Goal: Information Seeking & Learning: Learn about a topic

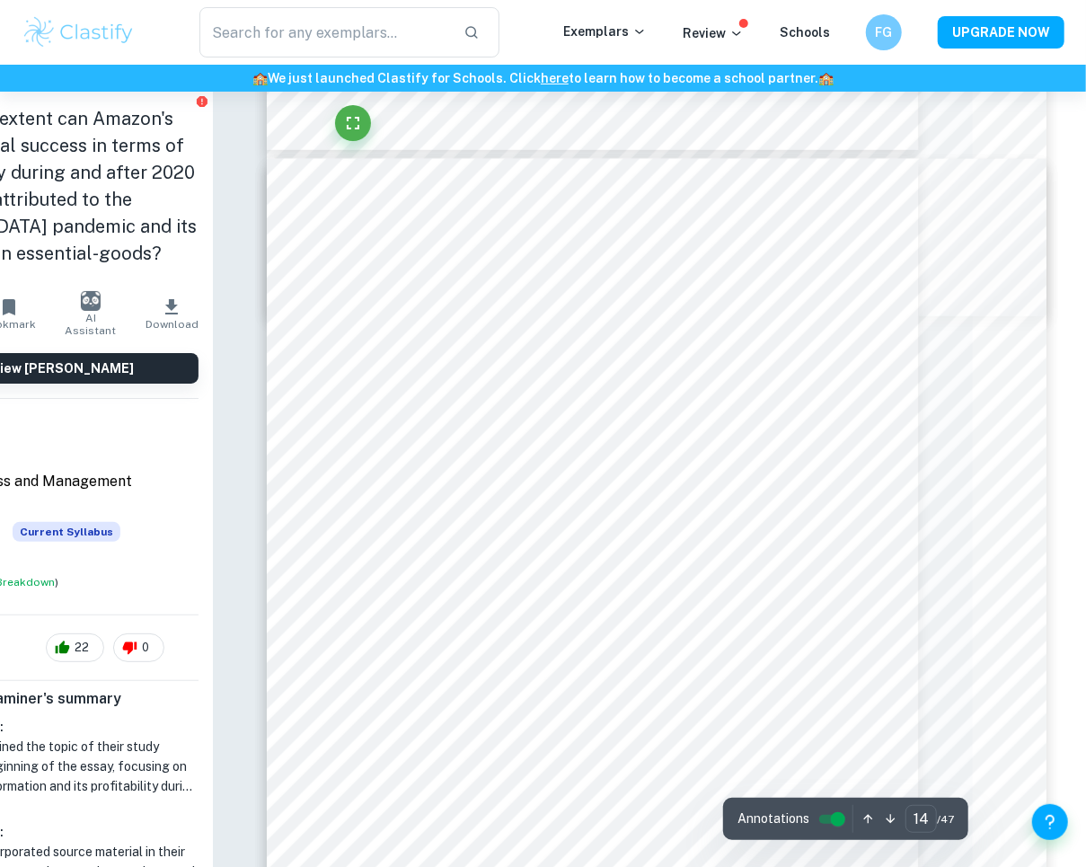
scroll to position [11420, 111]
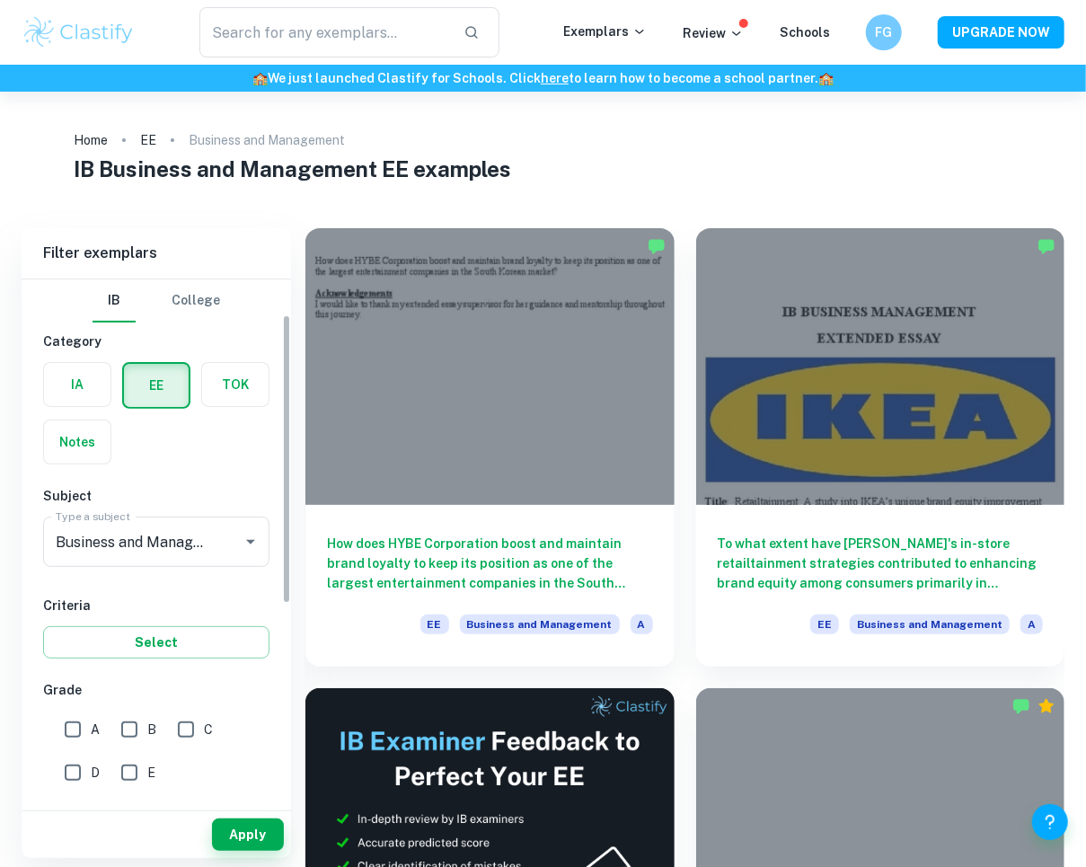
scroll to position [199, 0]
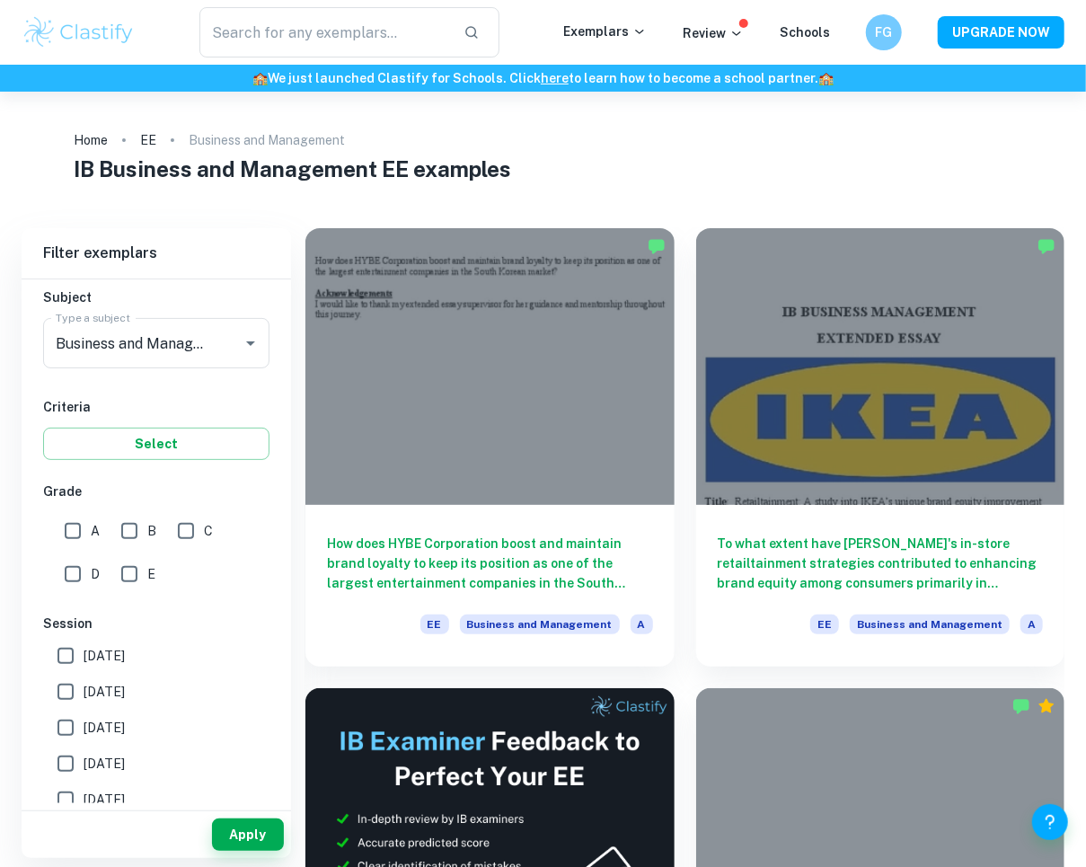
click at [70, 525] on input "A" at bounding box center [73, 531] width 36 height 36
checkbox input "true"
click at [249, 829] on button "Apply" at bounding box center [248, 834] width 72 height 32
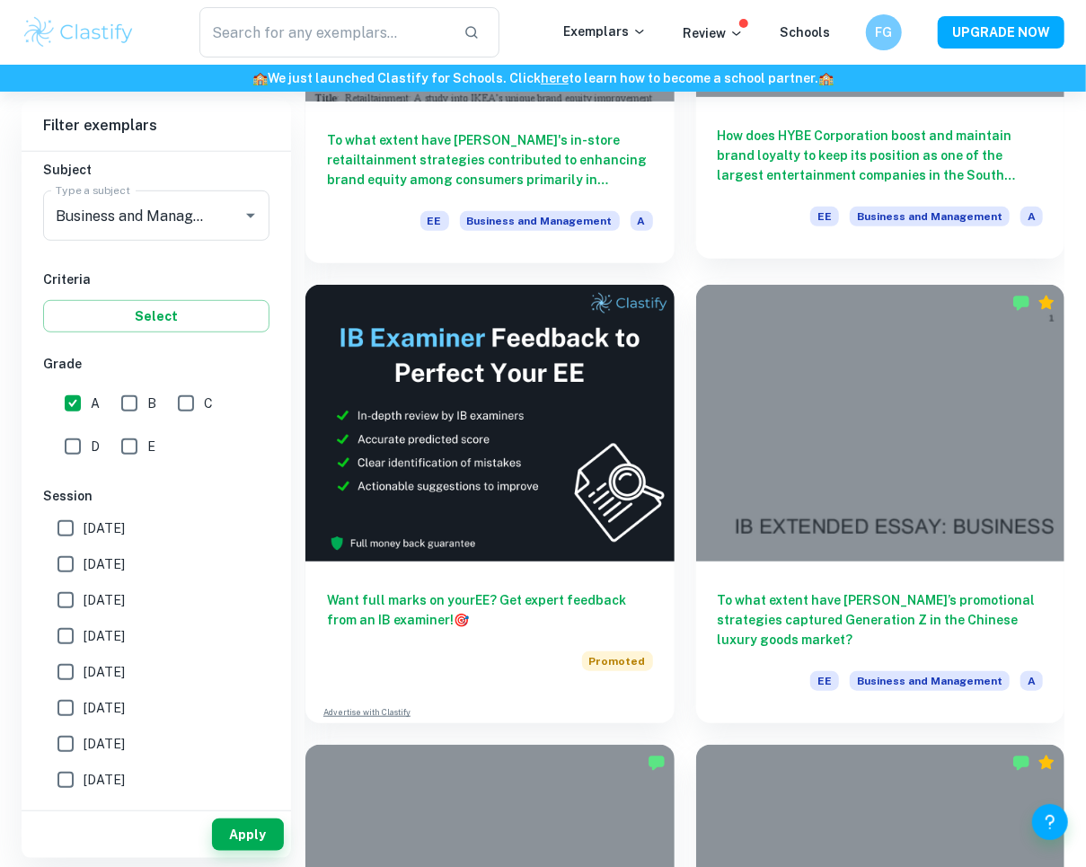
scroll to position [404, 0]
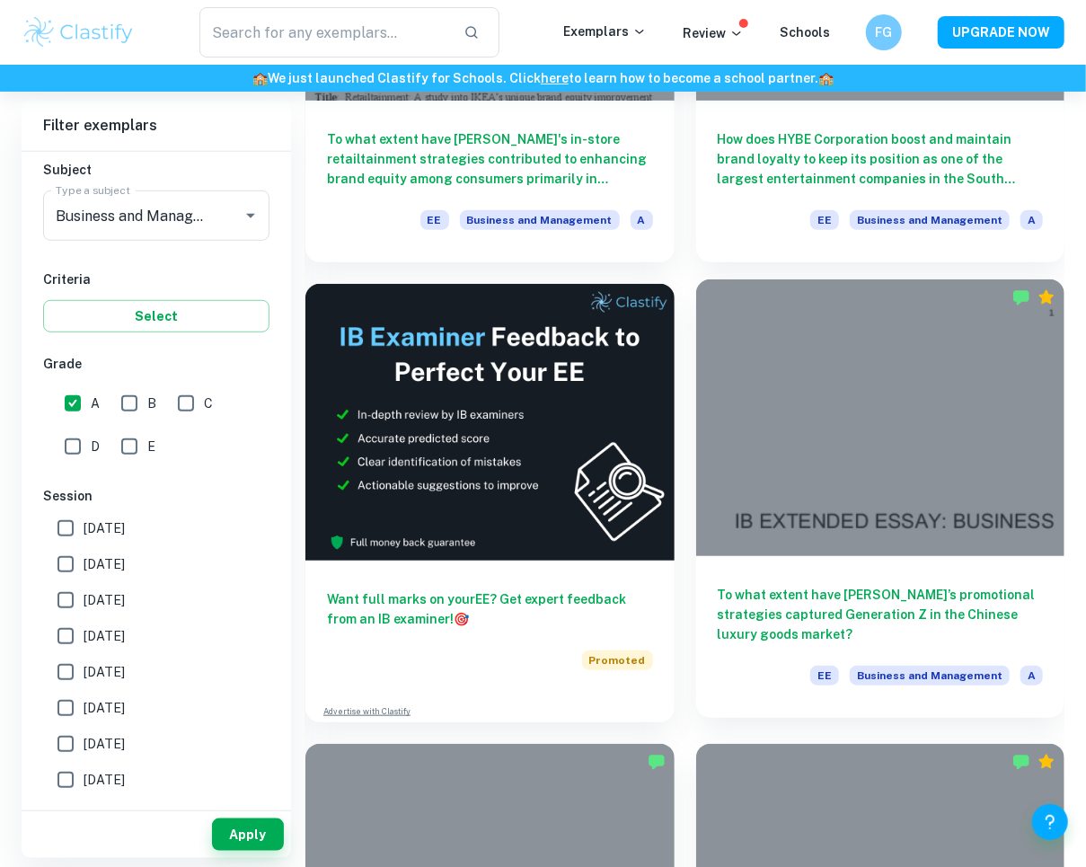
click at [785, 519] on div at bounding box center [880, 417] width 369 height 277
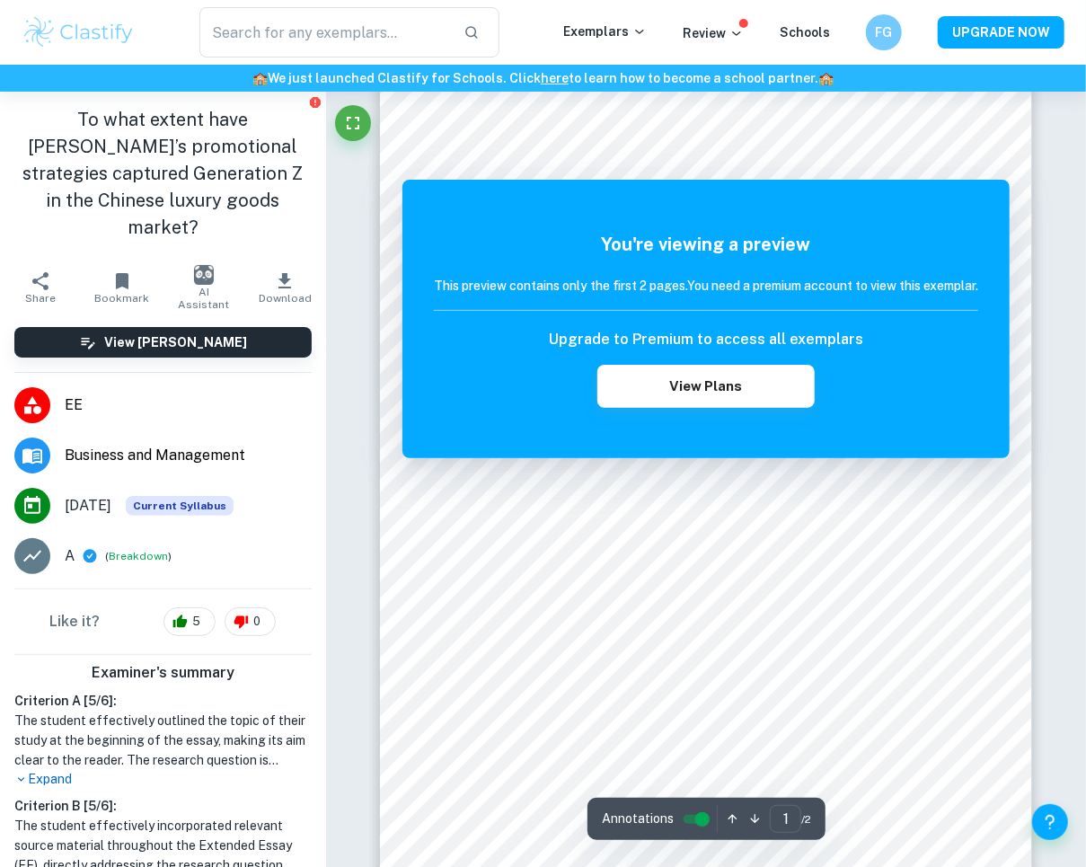
scroll to position [601, 0]
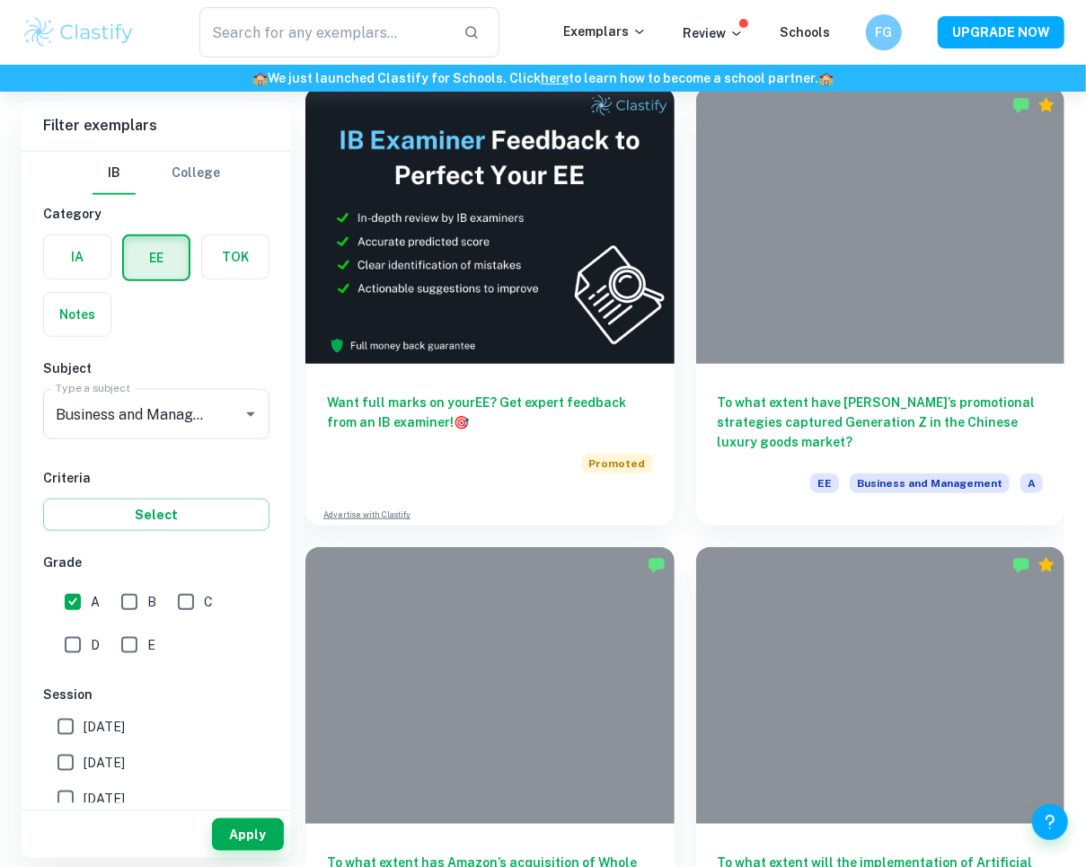
scroll to position [404, 0]
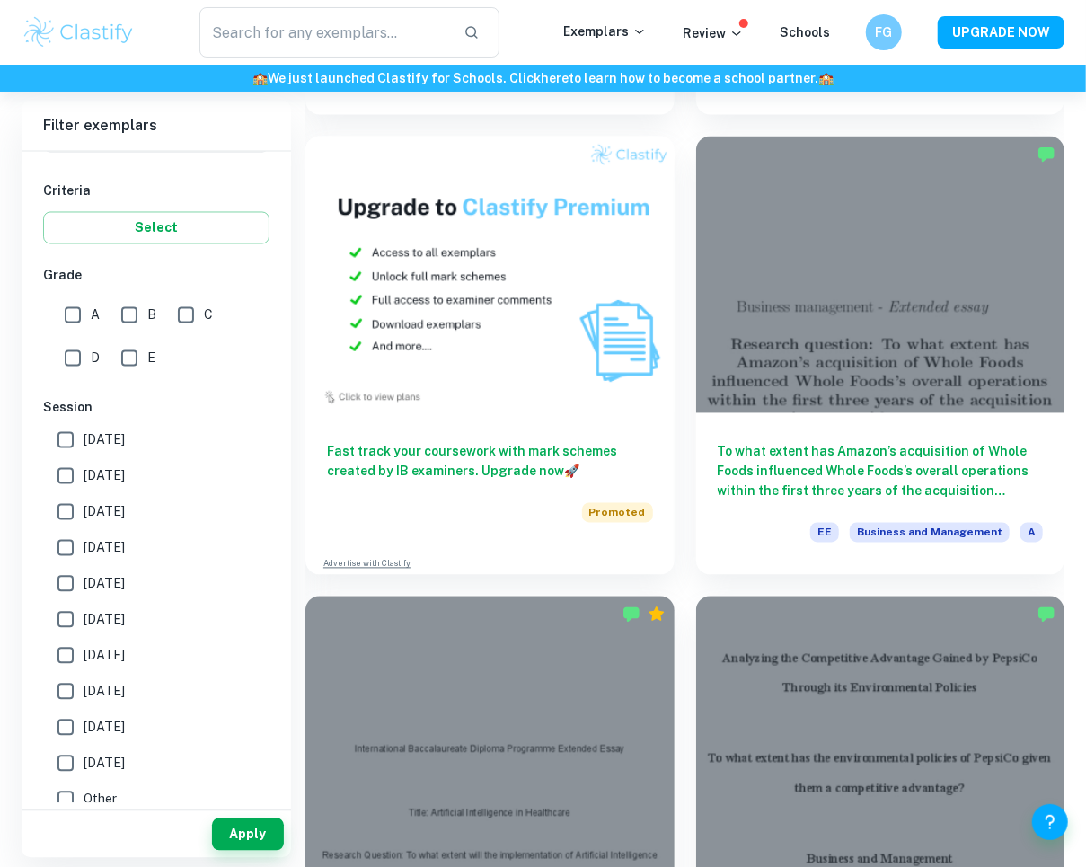
scroll to position [1538, 0]
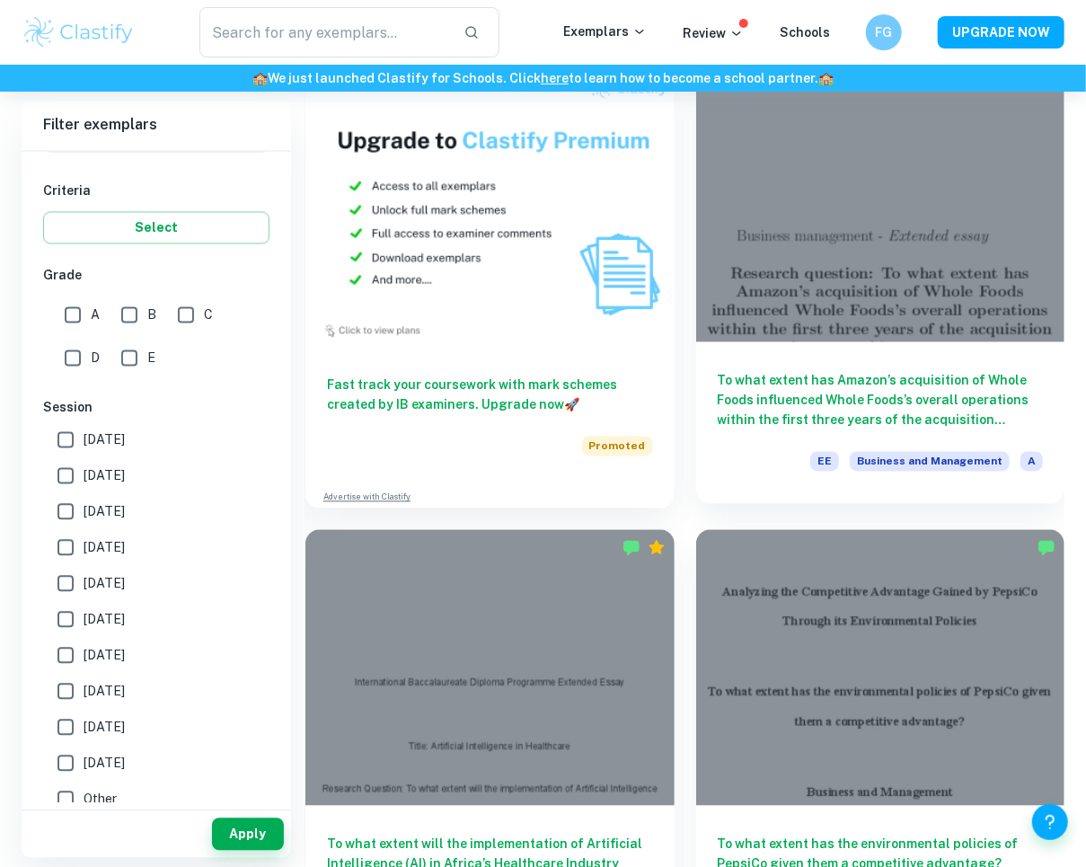
click at [857, 250] on div at bounding box center [880, 204] width 369 height 277
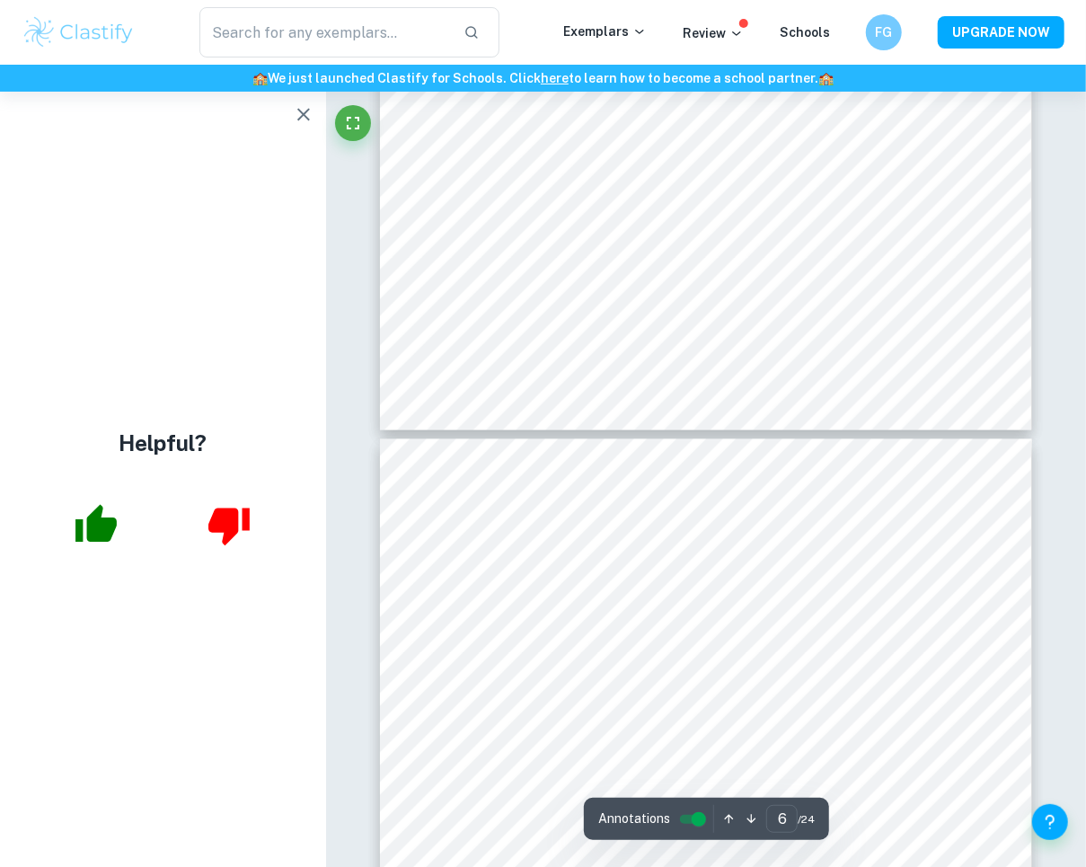
scroll to position [4992, 0]
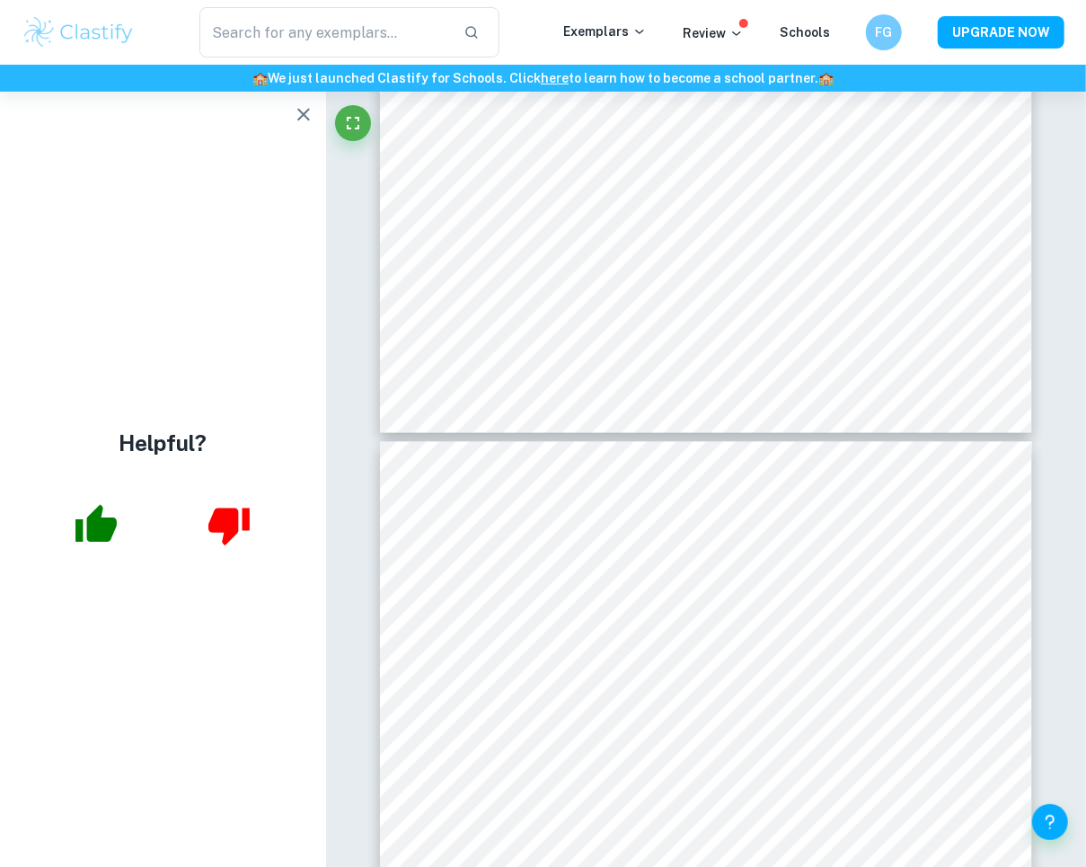
type input "7"
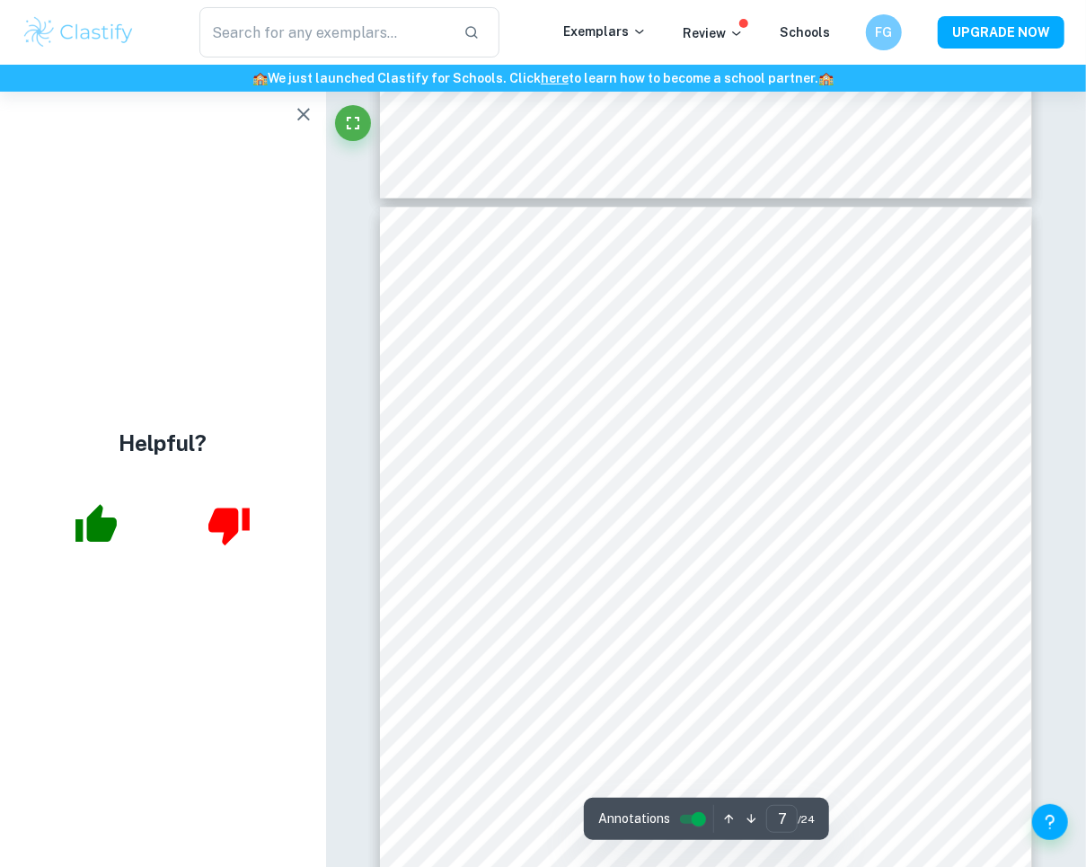
scroll to position [5315, 0]
